Goal: Information Seeking & Learning: Learn about a topic

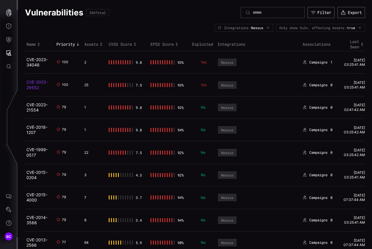
click at [32, 90] on link "CVE-2023-29552" at bounding box center [36, 84] width 21 height 10
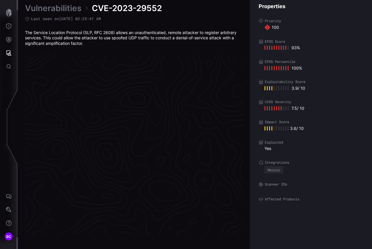
scroll to position [1221, 330]
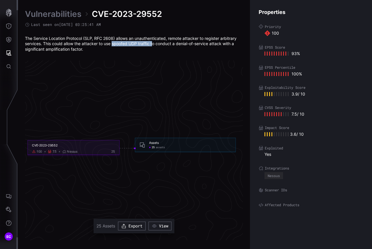
drag, startPoint x: 113, startPoint y: 44, endPoint x: 153, endPoint y: 43, distance: 39.9
click at [153, 43] on div "The Service Location Protocol (SLP, RFC 2608) allows an unauthenticated, remote…" at bounding box center [134, 44] width 218 height 16
click at [62, 15] on link "Vulnerabilities" at bounding box center [53, 14] width 56 height 10
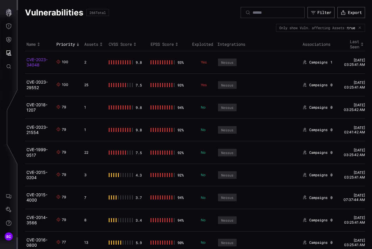
click at [31, 67] on link "CVE-2023-34048" at bounding box center [36, 62] width 21 height 10
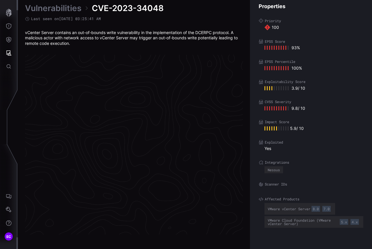
scroll to position [1221, 330]
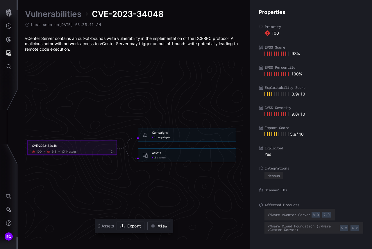
click at [161, 139] on span "campaigns" at bounding box center [163, 137] width 13 height 3
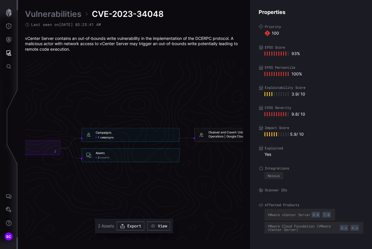
click at [102, 157] on span "assets" at bounding box center [104, 157] width 9 height 3
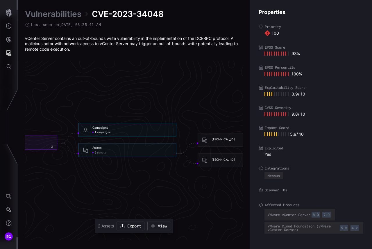
scroll to position [1250, 330]
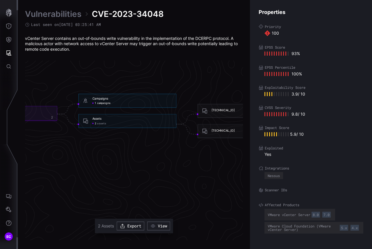
click at [37, 113] on div "CVE-2023-34048" at bounding box center [12, 111] width 81 height 4
click at [63, 12] on link "Vulnerabilities" at bounding box center [53, 14] width 56 height 10
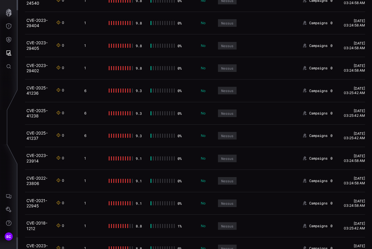
scroll to position [1396, 0]
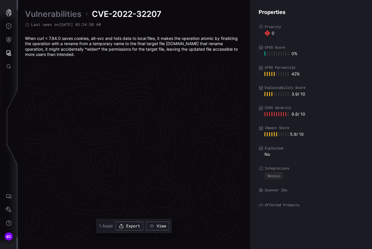
scroll to position [1224, 330]
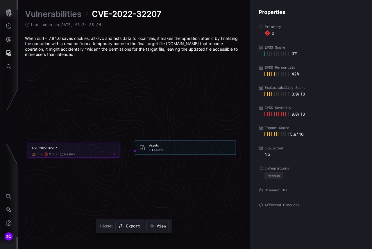
click at [49, 13] on link "Vulnerabilities" at bounding box center [53, 14] width 56 height 10
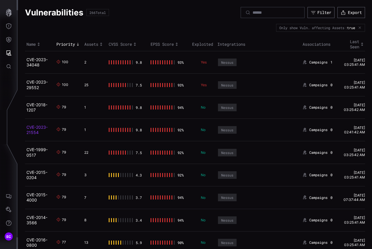
click at [32, 135] on link "CVE-2023-21554" at bounding box center [36, 129] width 21 height 10
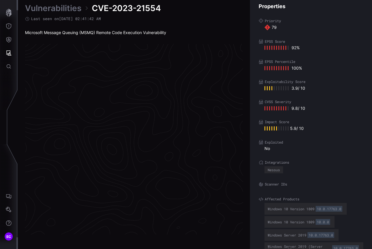
scroll to position [1216, 330]
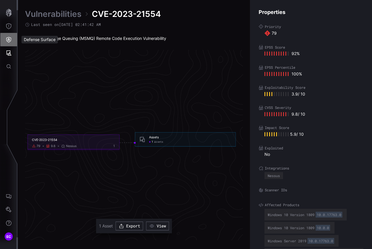
click at [8, 40] on icon "Defense Surface" at bounding box center [9, 40] width 6 height 6
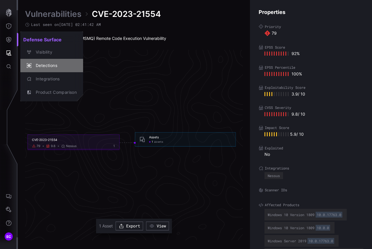
click at [58, 66] on div "Detections" at bounding box center [55, 65] width 44 height 7
